Goal: Transaction & Acquisition: Purchase product/service

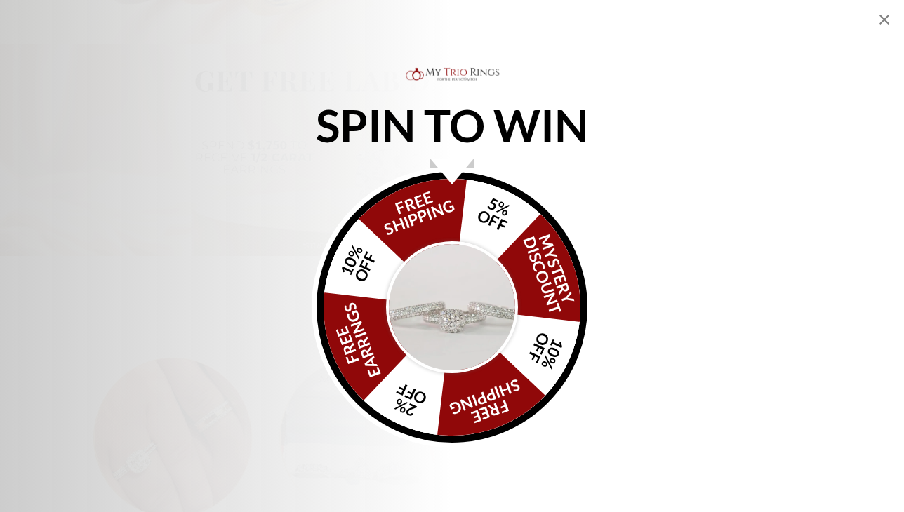
scroll to position [686, 0]
click at [882, 19] on icon "Close popup" at bounding box center [884, 19] width 17 height 17
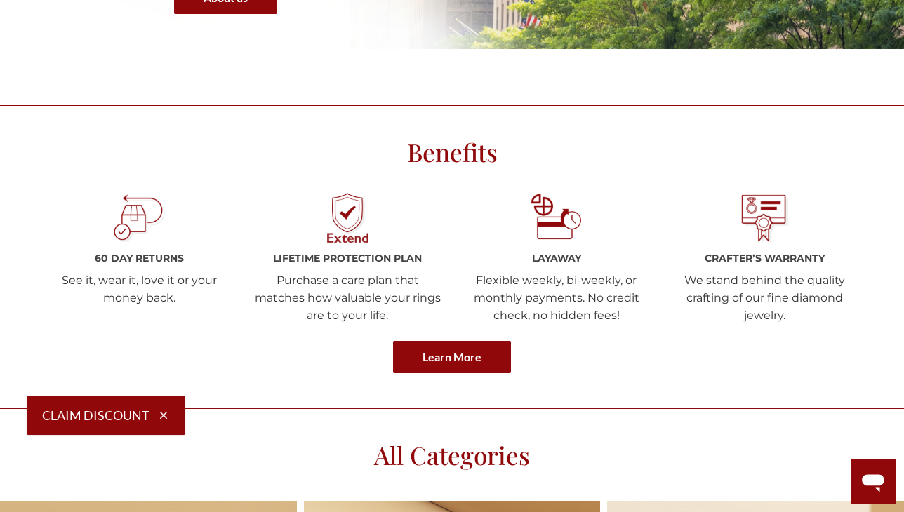
scroll to position [1765, 0]
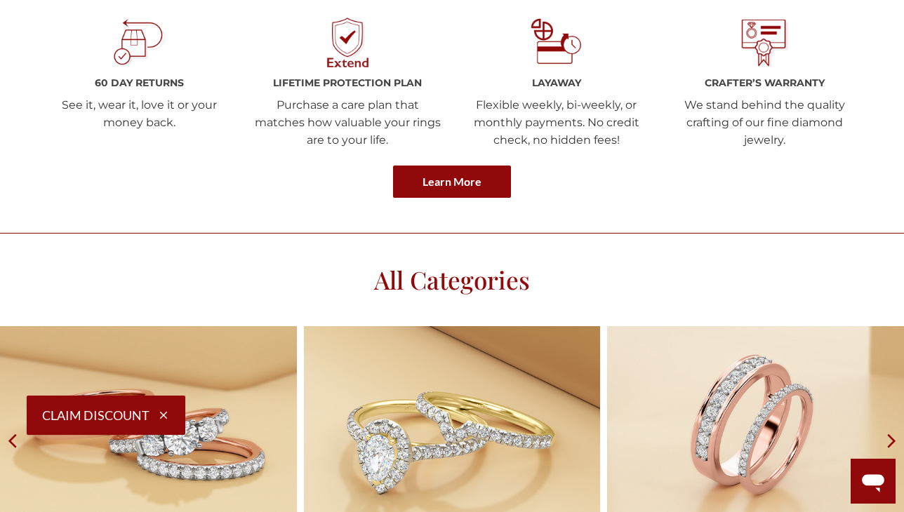
click at [569, 44] on img at bounding box center [556, 43] width 53 height 53
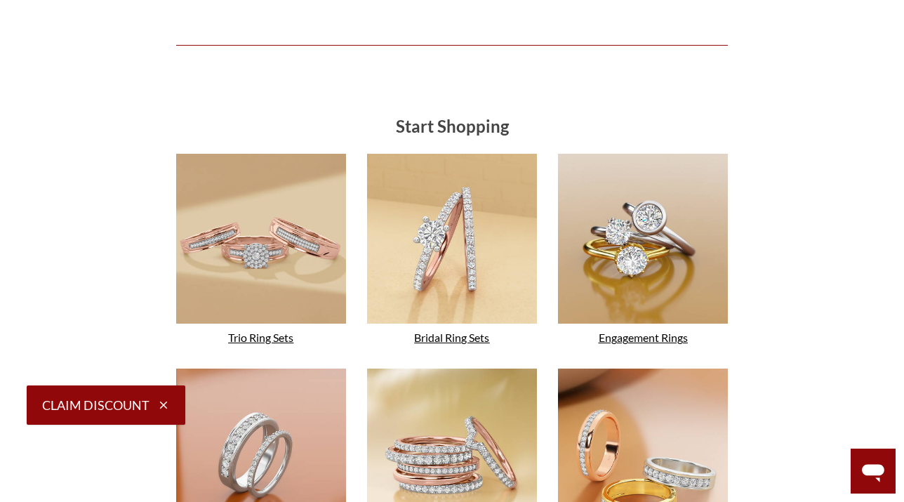
scroll to position [3561, 0]
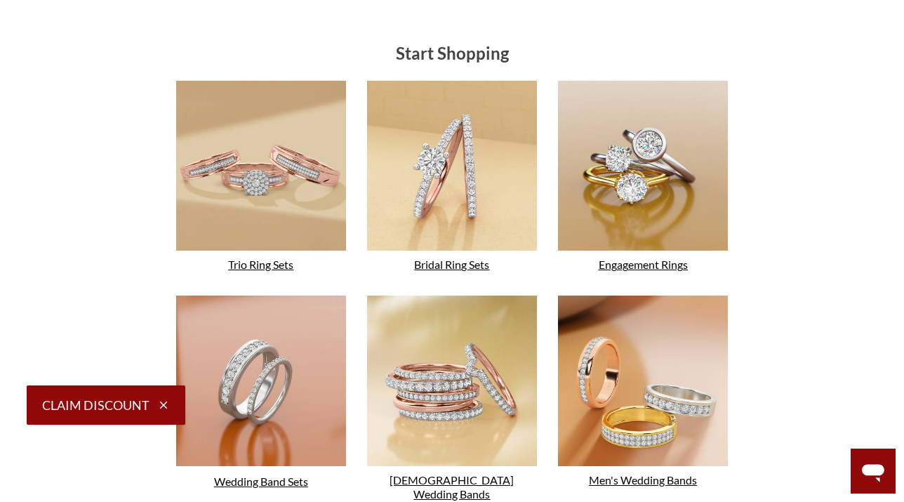
click at [246, 357] on img at bounding box center [261, 380] width 170 height 170
click at [246, 262] on link "Trio Ring Sets" at bounding box center [260, 264] width 65 height 13
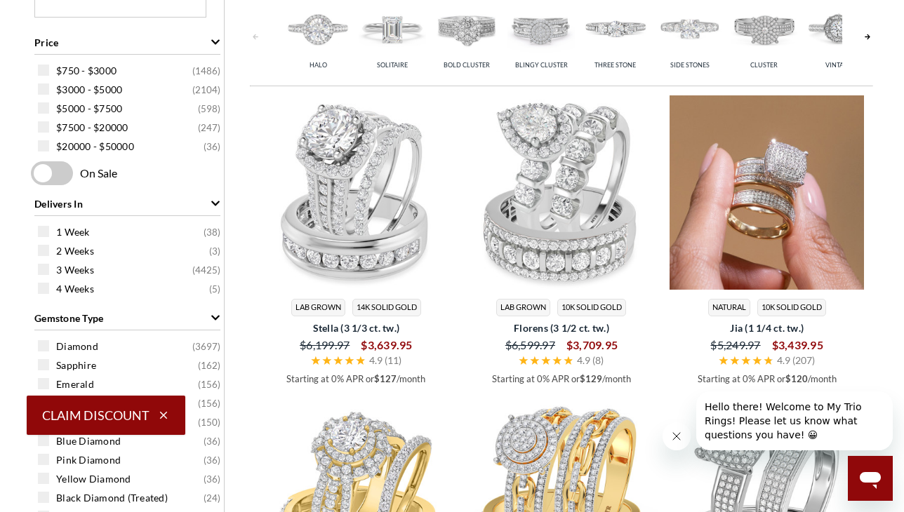
scroll to position [632, 0]
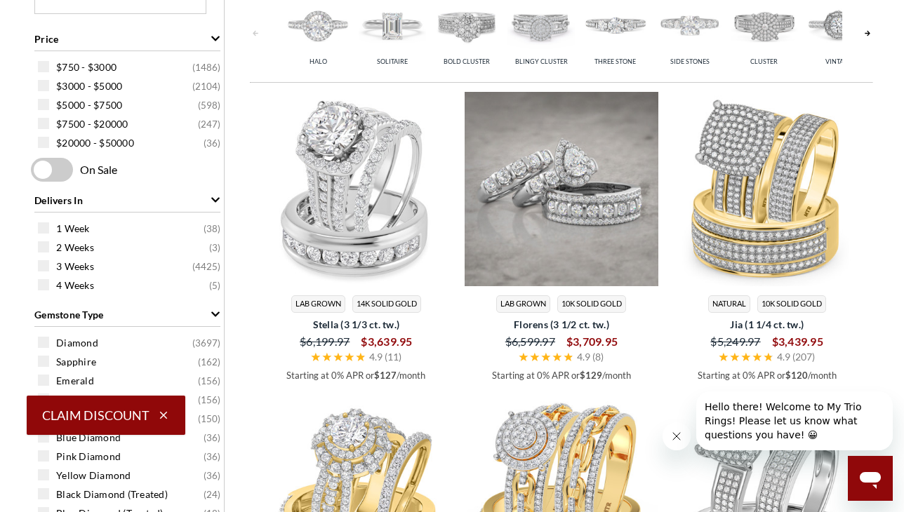
click at [559, 195] on img at bounding box center [562, 189] width 194 height 194
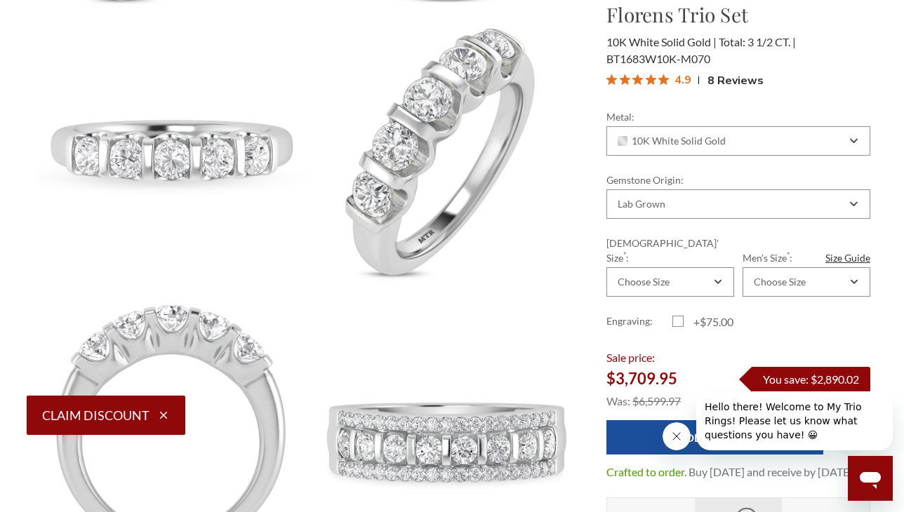
scroll to position [1123, 0]
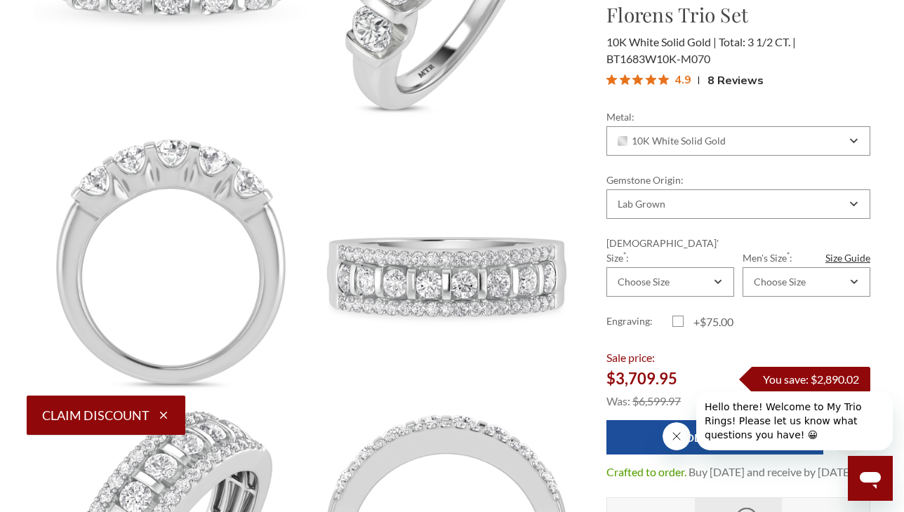
click at [671, 433] on icon "Close message from company" at bounding box center [676, 436] width 11 height 11
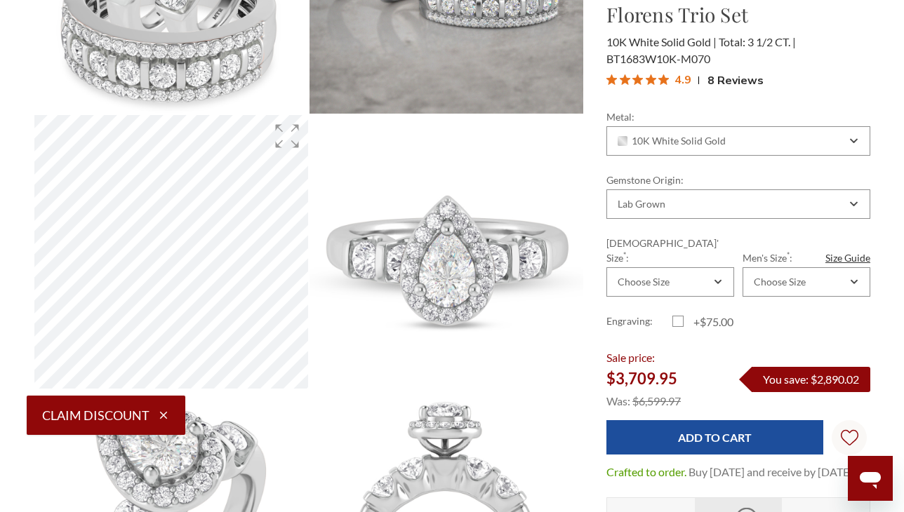
scroll to position [293, 0]
